Goal: Task Accomplishment & Management: Manage account settings

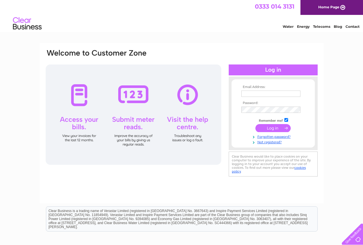
type input "kate-marshall@btconnect.com"
click at [272, 128] on input "submit" at bounding box center [272, 128] width 35 height 8
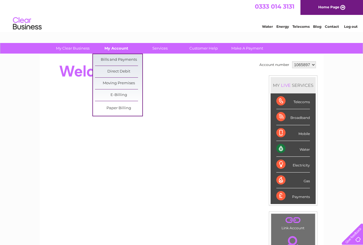
click at [116, 52] on link "My Account" at bounding box center [116, 48] width 47 height 11
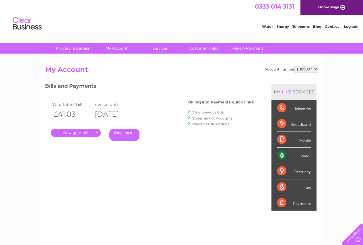
click at [82, 134] on link "." at bounding box center [76, 133] width 50 height 8
